Goal: Transaction & Acquisition: Obtain resource

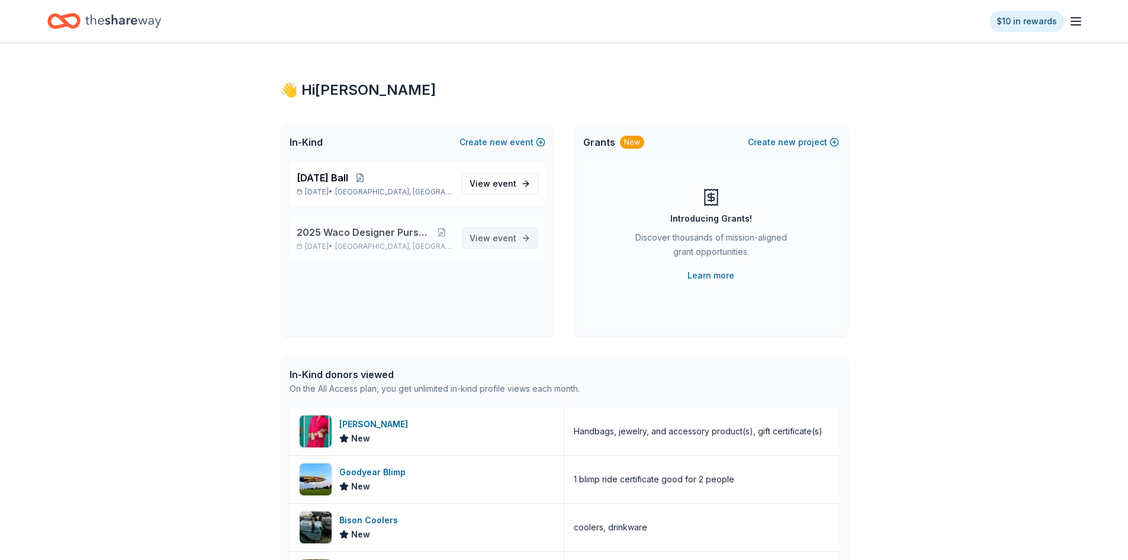
click at [502, 236] on span "event" at bounding box center [505, 238] width 24 height 10
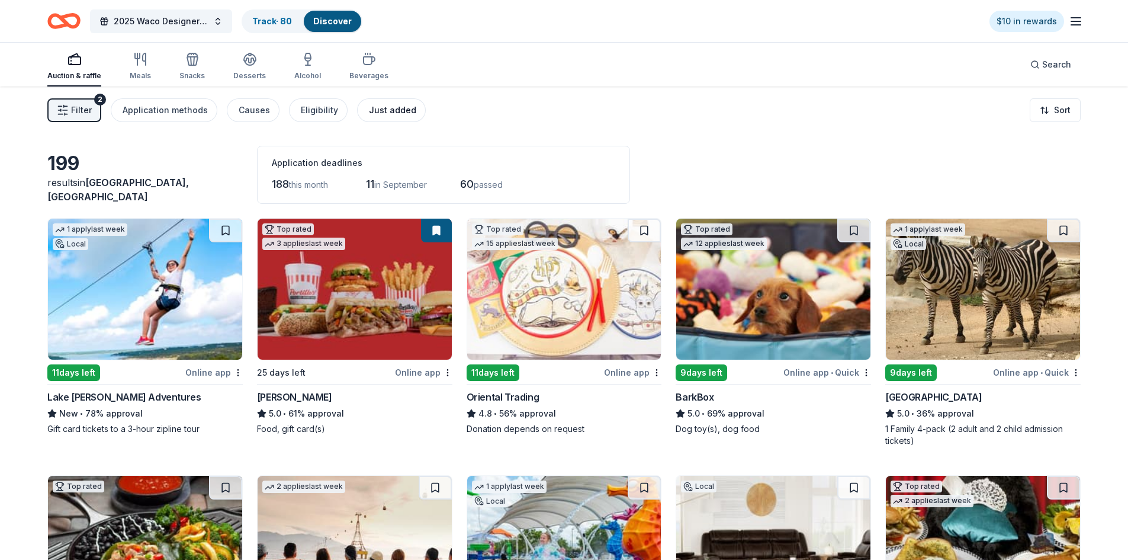
click at [371, 110] on div "Just added" at bounding box center [392, 110] width 47 height 14
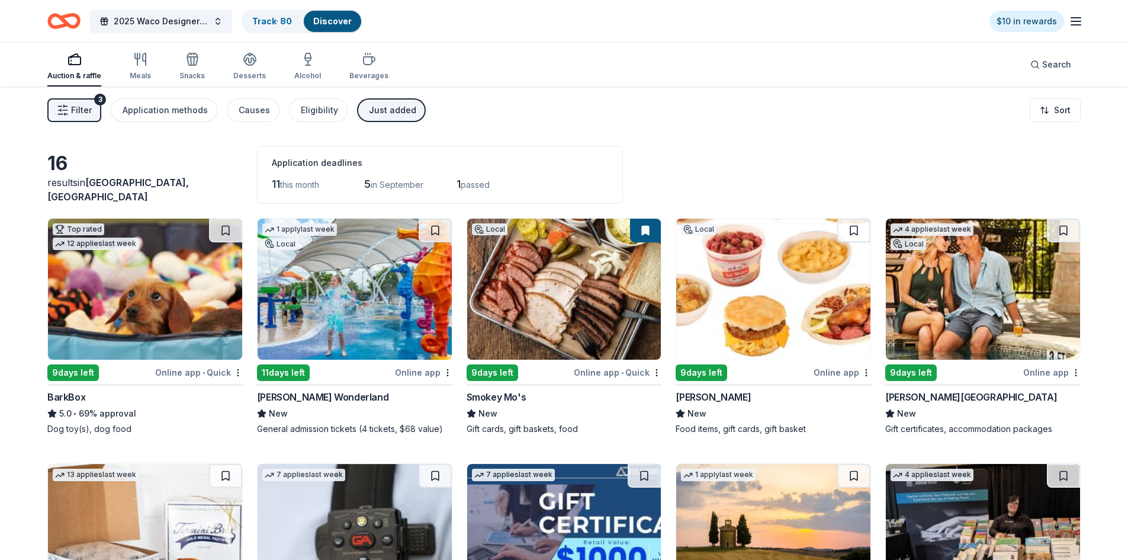
click at [77, 64] on rect "button" at bounding box center [75, 61] width 12 height 8
click at [143, 60] on icon "button" at bounding box center [144, 59] width 3 height 12
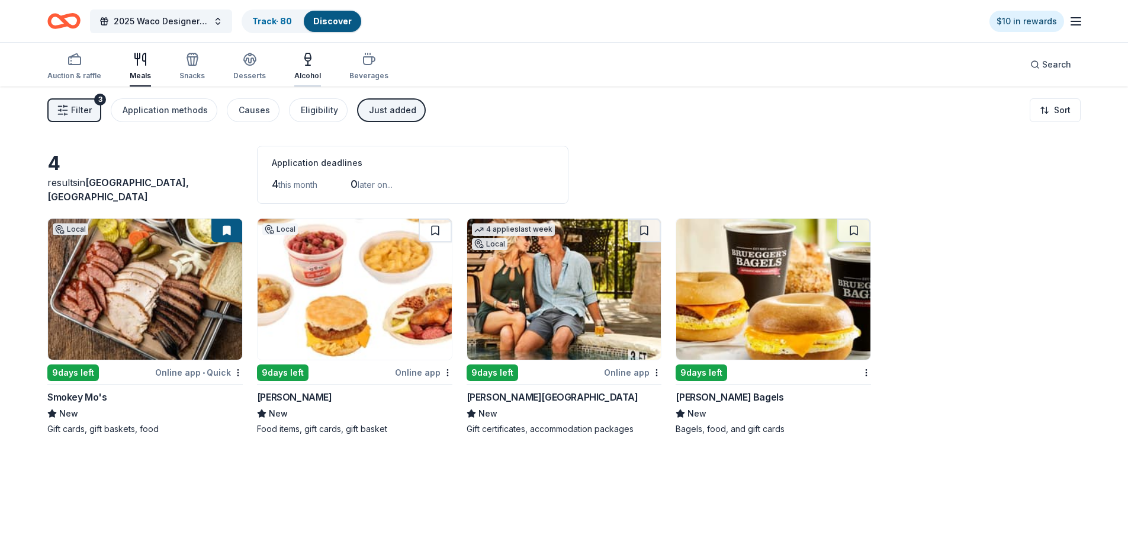
click at [306, 64] on icon "button" at bounding box center [308, 59] width 14 height 14
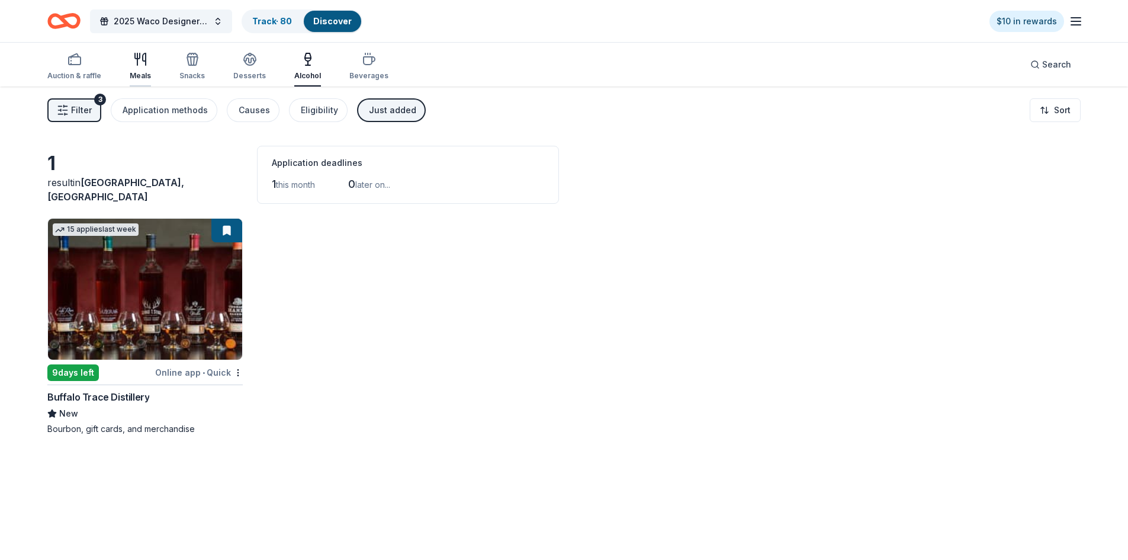
click at [140, 62] on icon "button" at bounding box center [140, 59] width 14 height 14
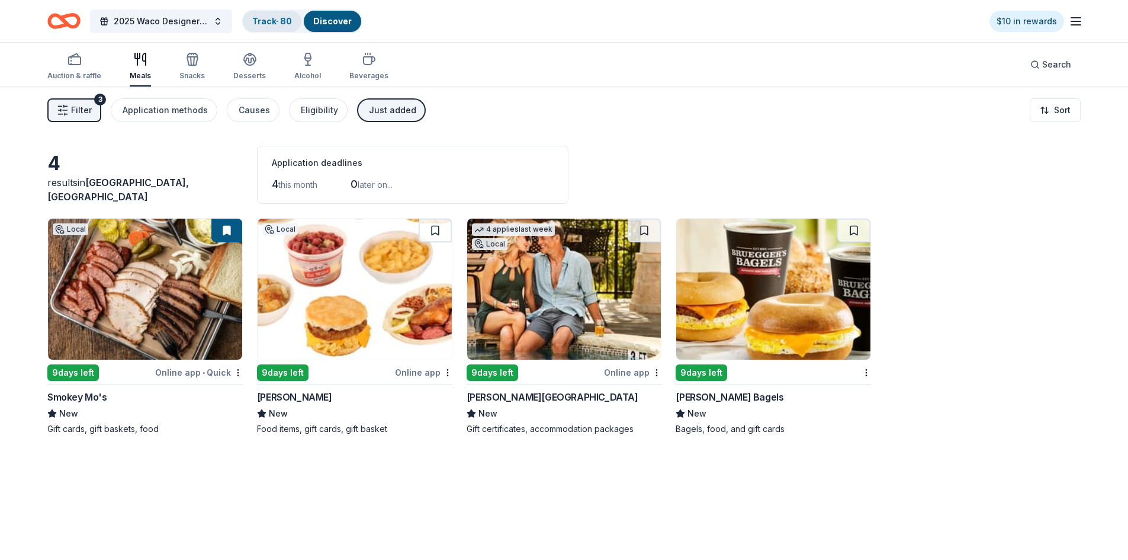
click at [268, 21] on link "Track · 80" at bounding box center [272, 21] width 40 height 10
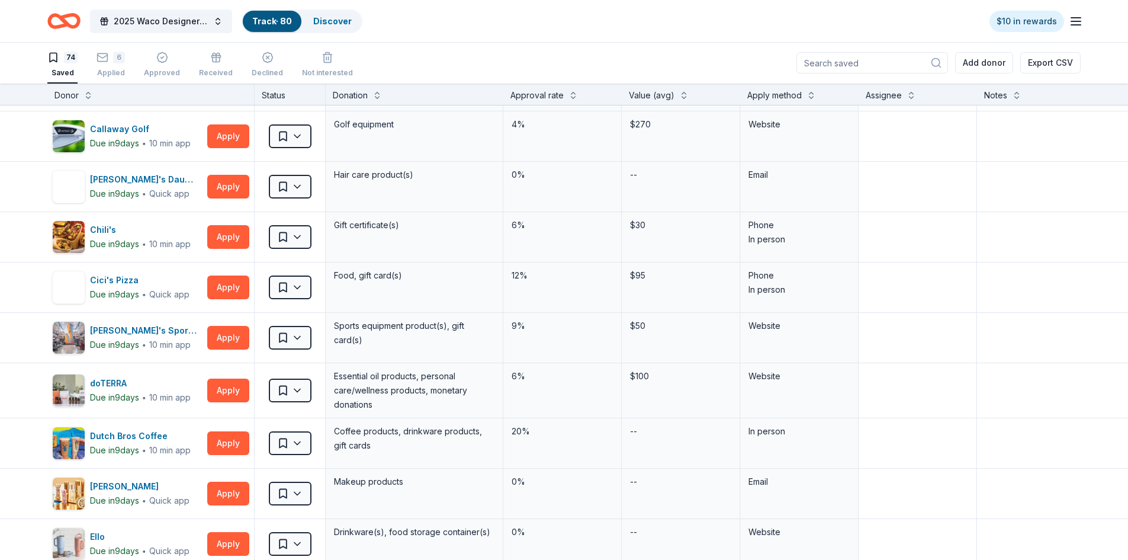
scroll to position [447, 0]
click at [129, 330] on div "Dick's Sporting Goods" at bounding box center [146, 331] width 113 height 14
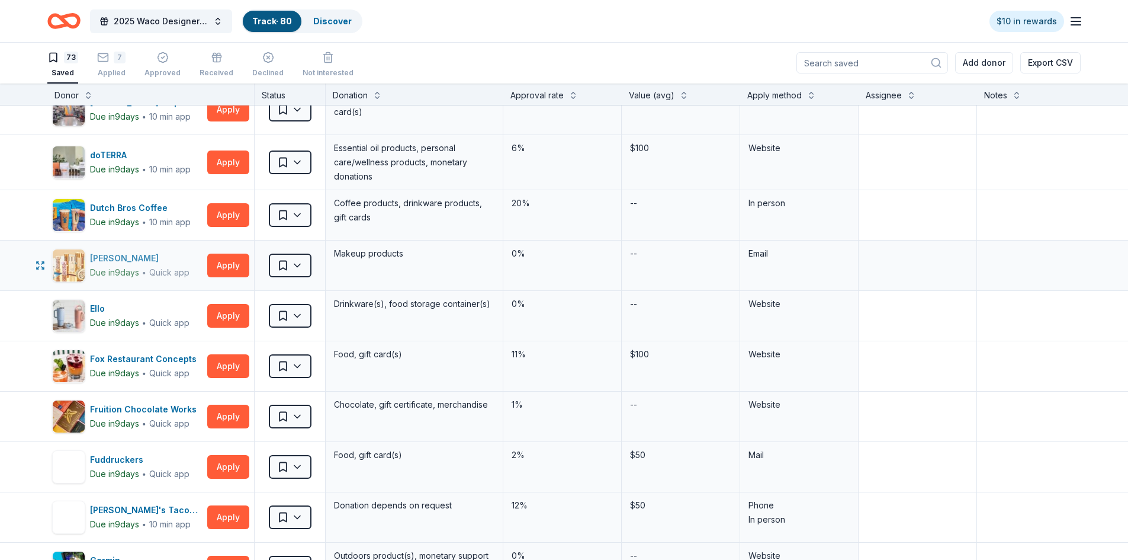
scroll to position [633, 0]
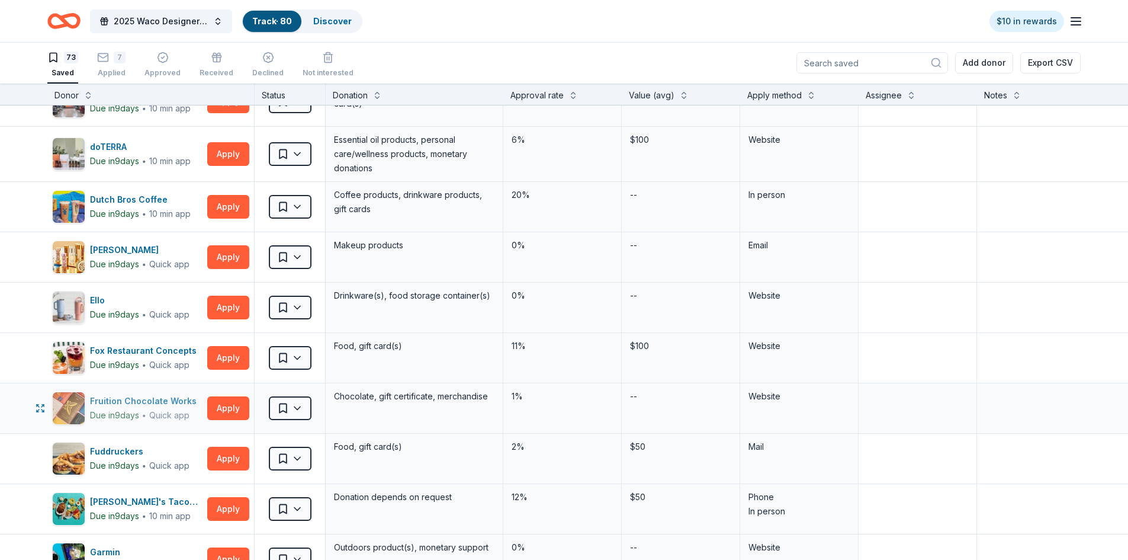
click at [140, 401] on div "Fruition Chocolate Works" at bounding box center [145, 401] width 111 height 14
click at [139, 402] on div "Fruition Chocolate Works" at bounding box center [145, 401] width 111 height 14
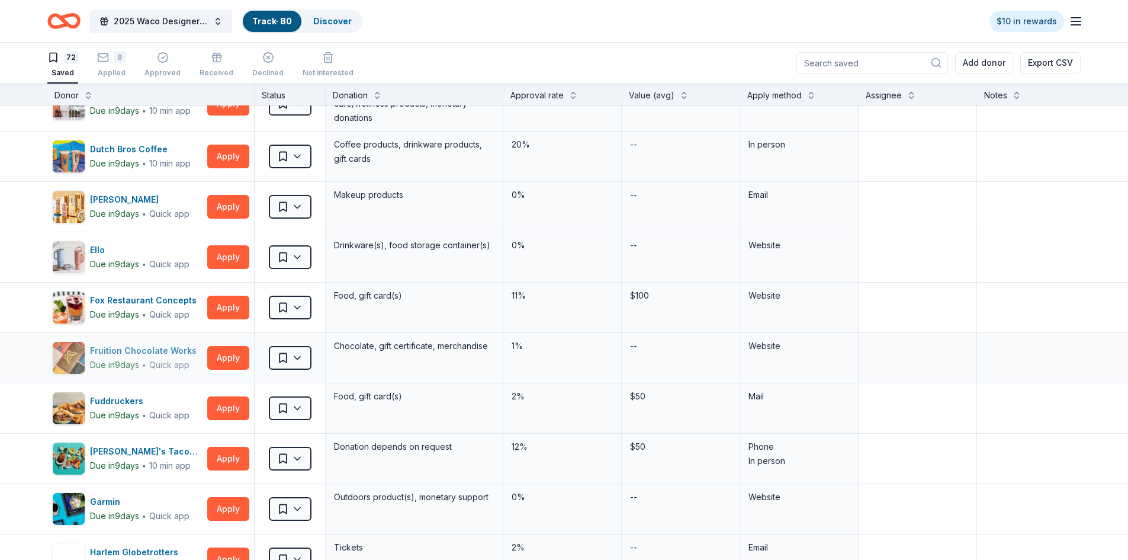
scroll to position [583, 0]
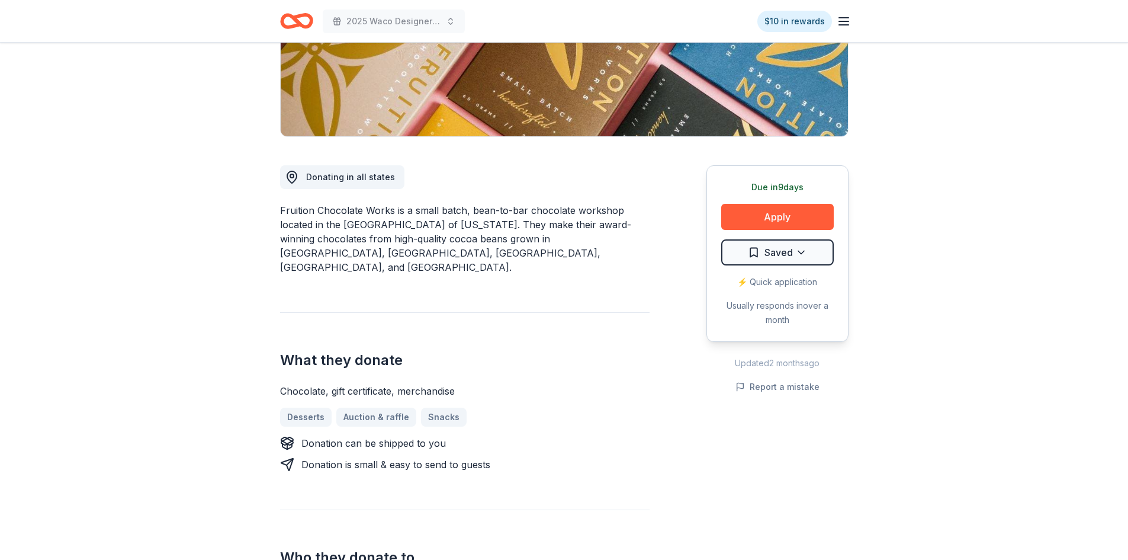
scroll to position [237, 0]
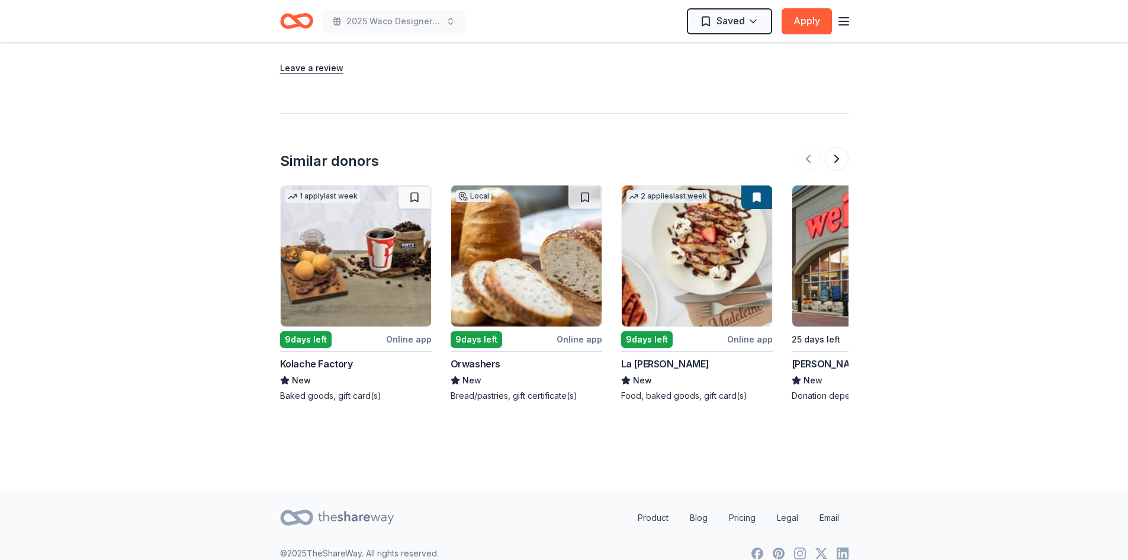
scroll to position [1242, 0]
click at [652, 356] on div "La [PERSON_NAME]" at bounding box center [665, 363] width 88 height 14
